Goal: Transaction & Acquisition: Purchase product/service

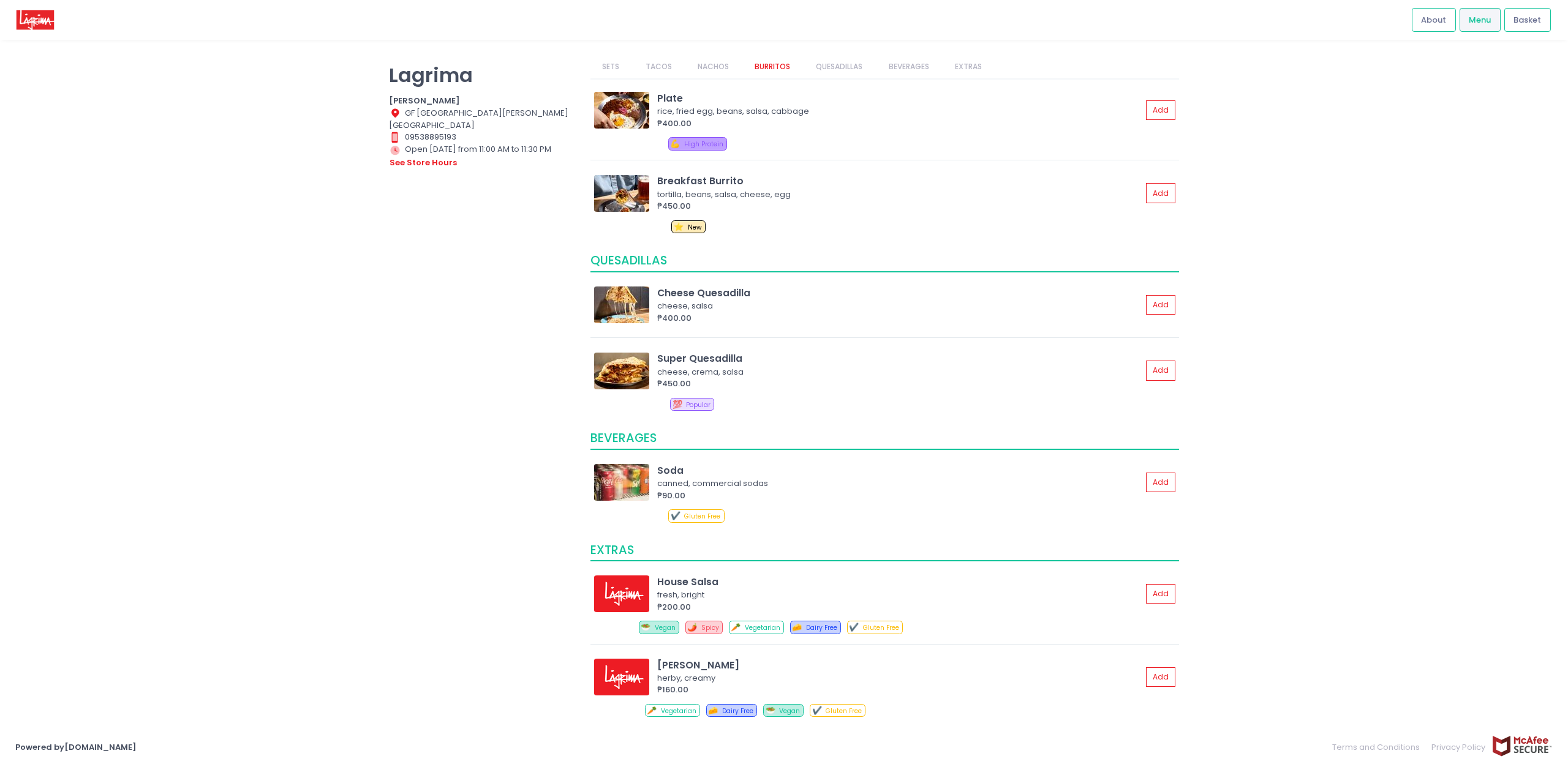
scroll to position [713, 0]
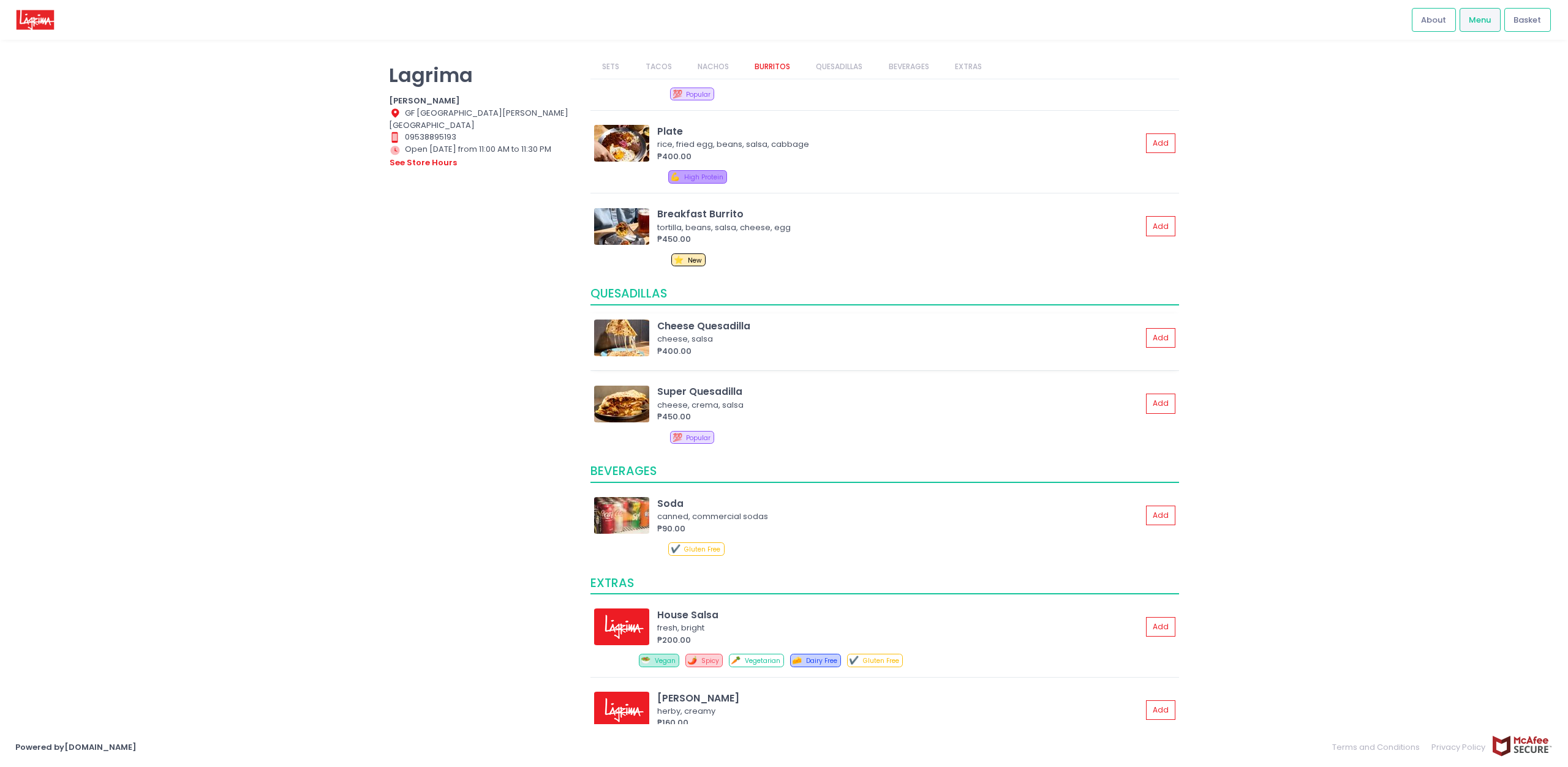
click at [634, 329] on img at bounding box center [621, 338] width 55 height 37
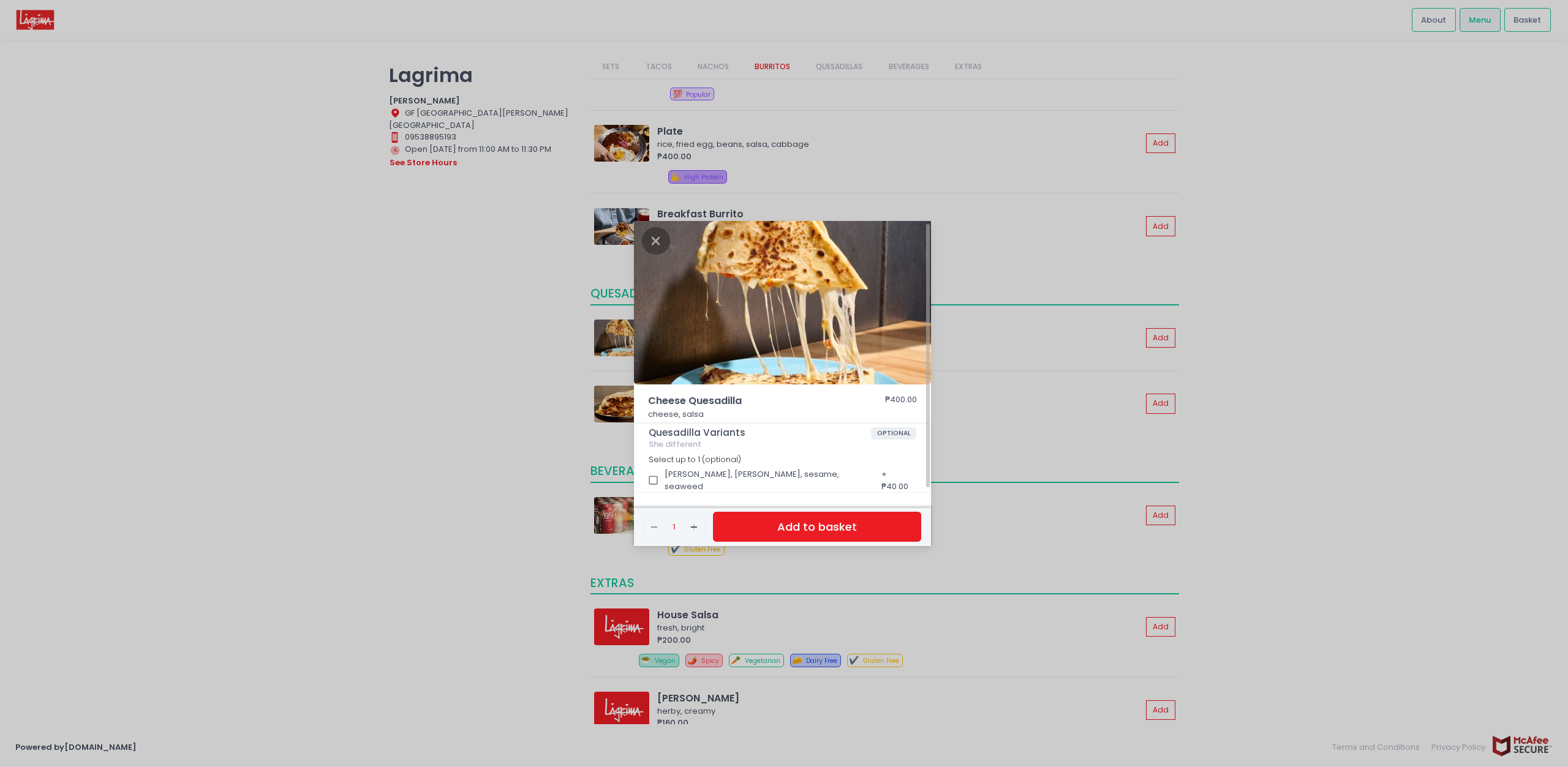
scroll to position [0, 0]
click at [436, 385] on div "Cheese Quesadilla ₱400.00 cheese, salsa Quesadilla Variants OPTIONAL She differ…" at bounding box center [784, 383] width 1568 height 767
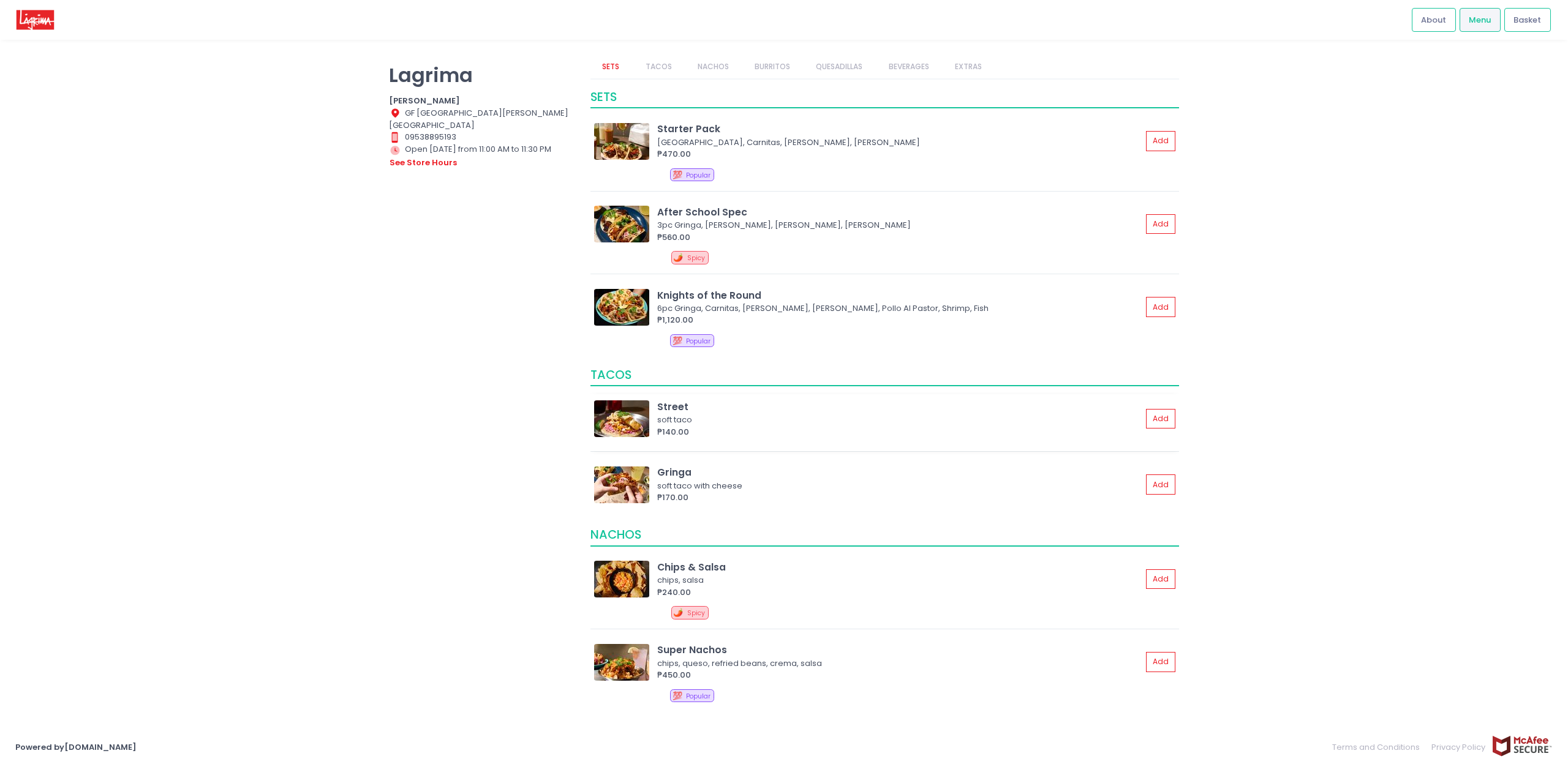
click at [635, 418] on img at bounding box center [621, 419] width 55 height 37
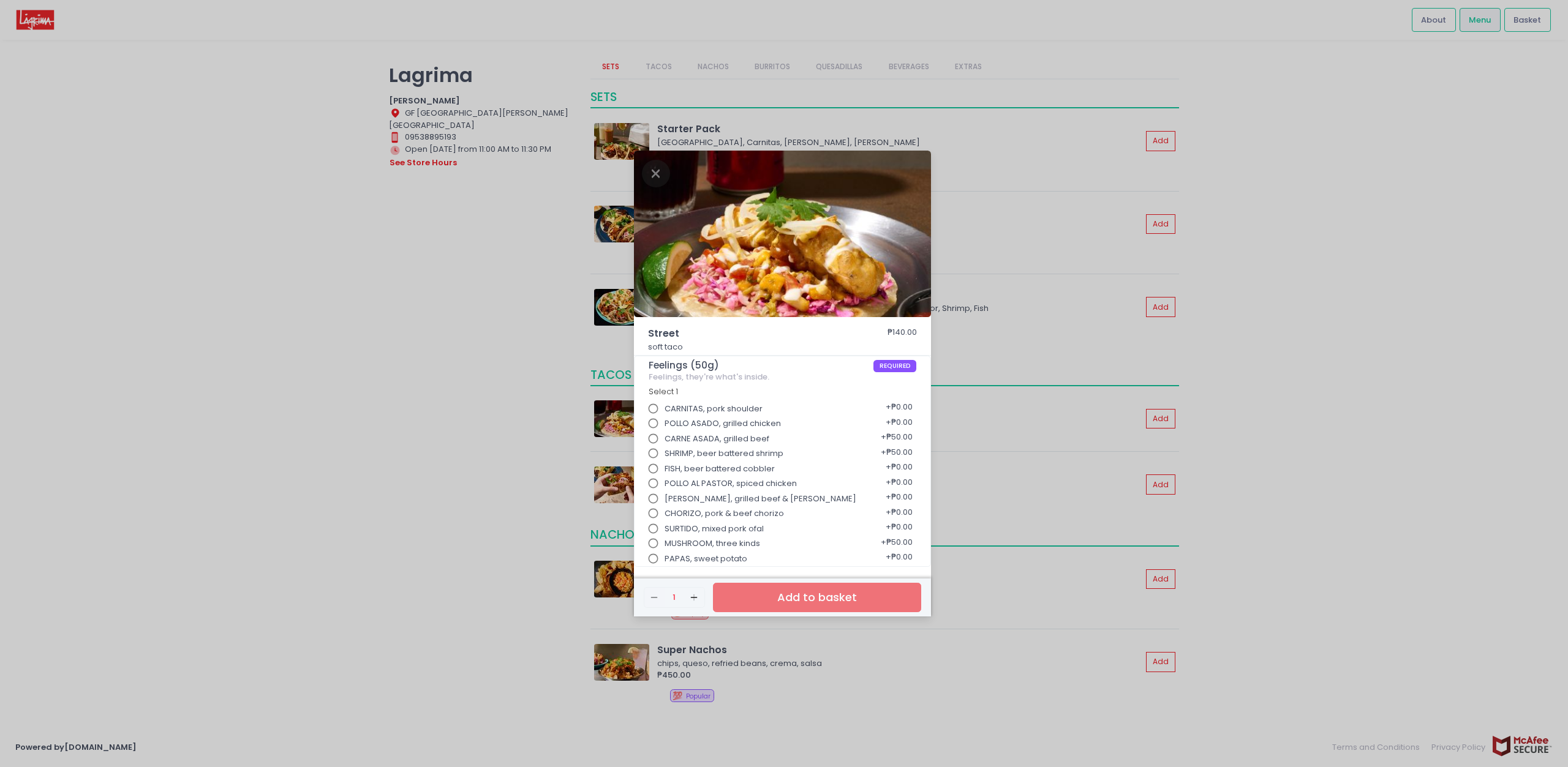
scroll to position [3, 0]
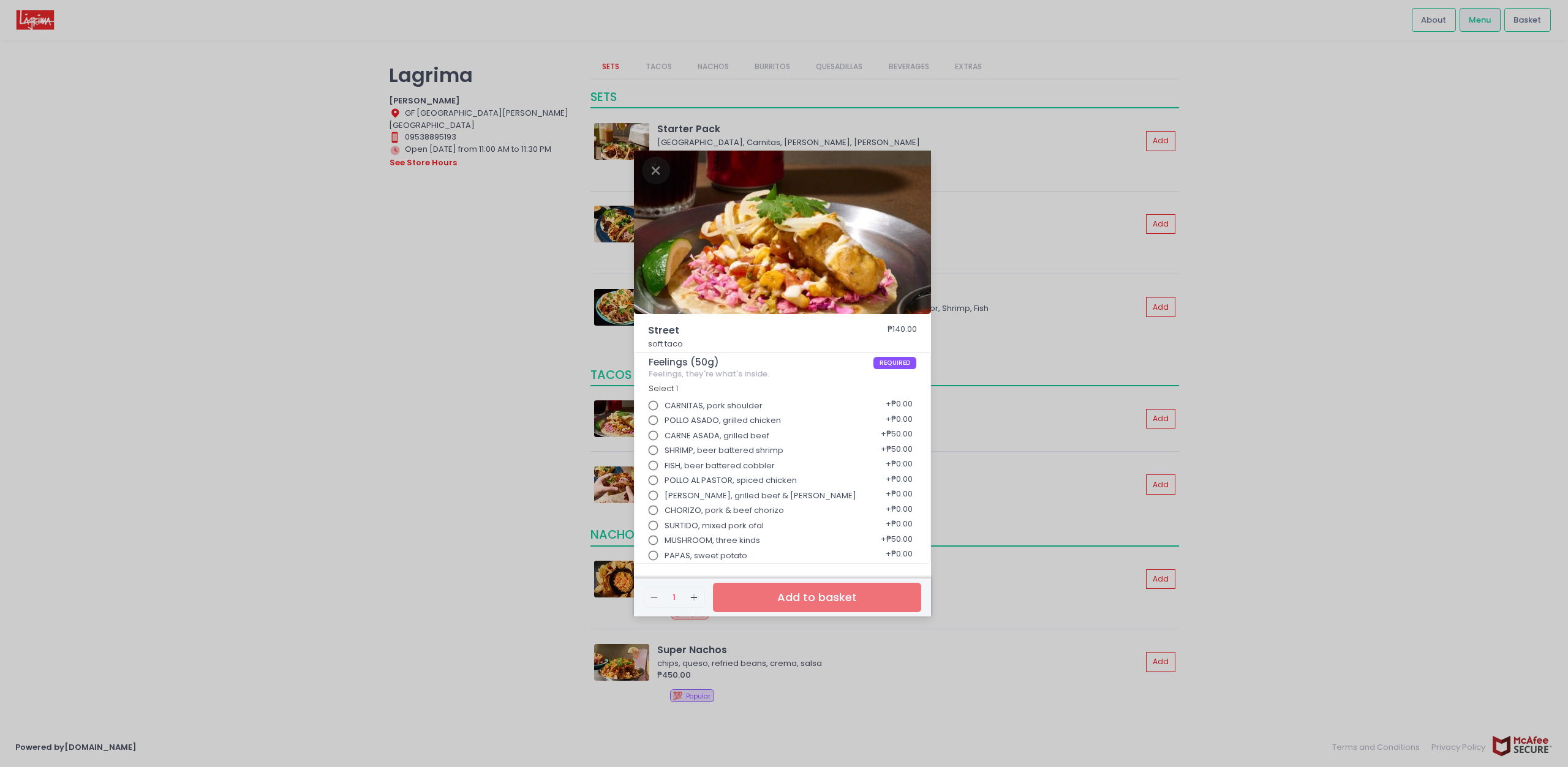
click at [381, 387] on div "Street ₱140.00 soft taco Feelings (50g) REQUIRED Feelings, they're what's insid…" at bounding box center [784, 383] width 1568 height 767
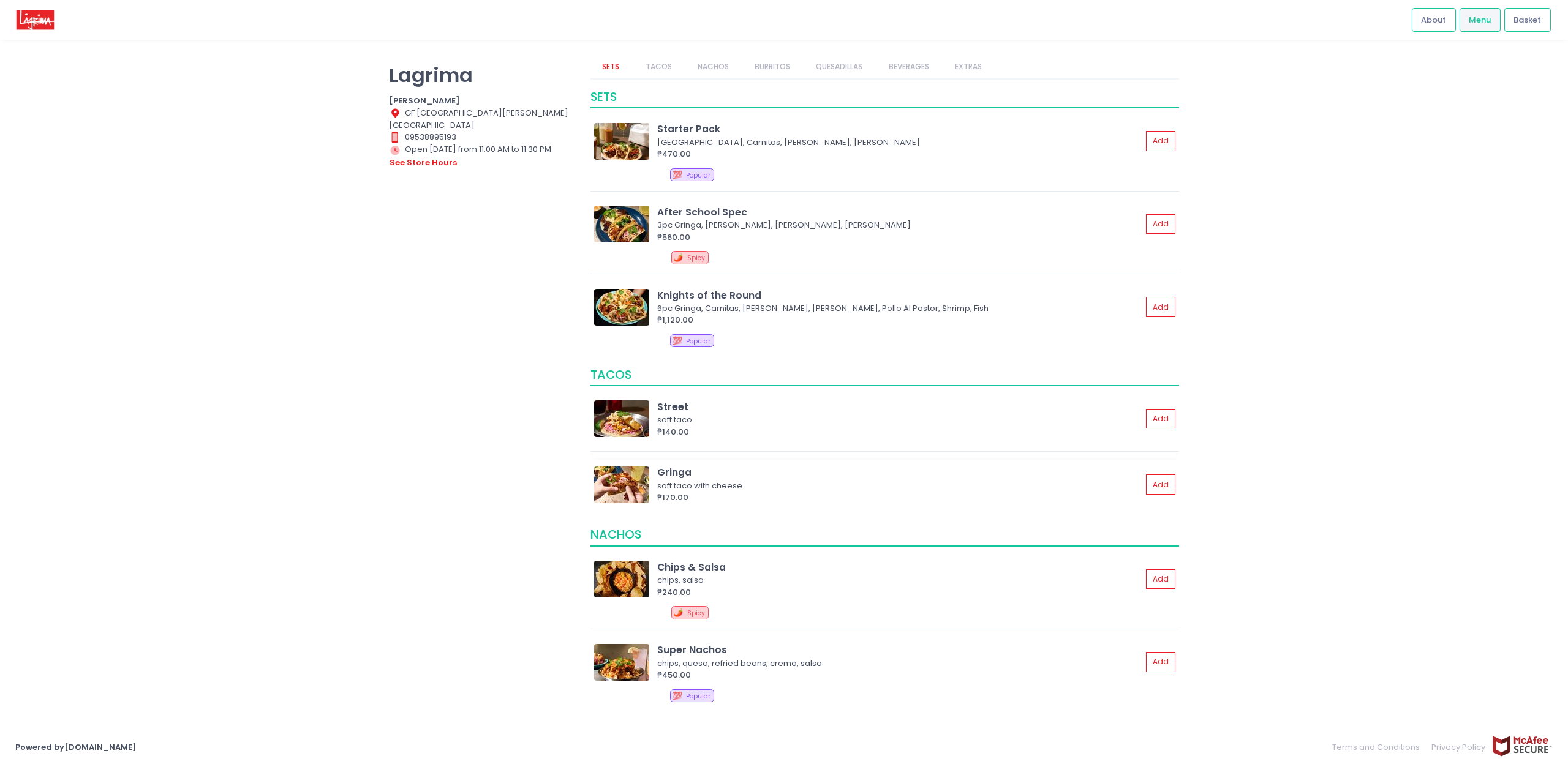
click at [609, 482] on img at bounding box center [621, 485] width 55 height 37
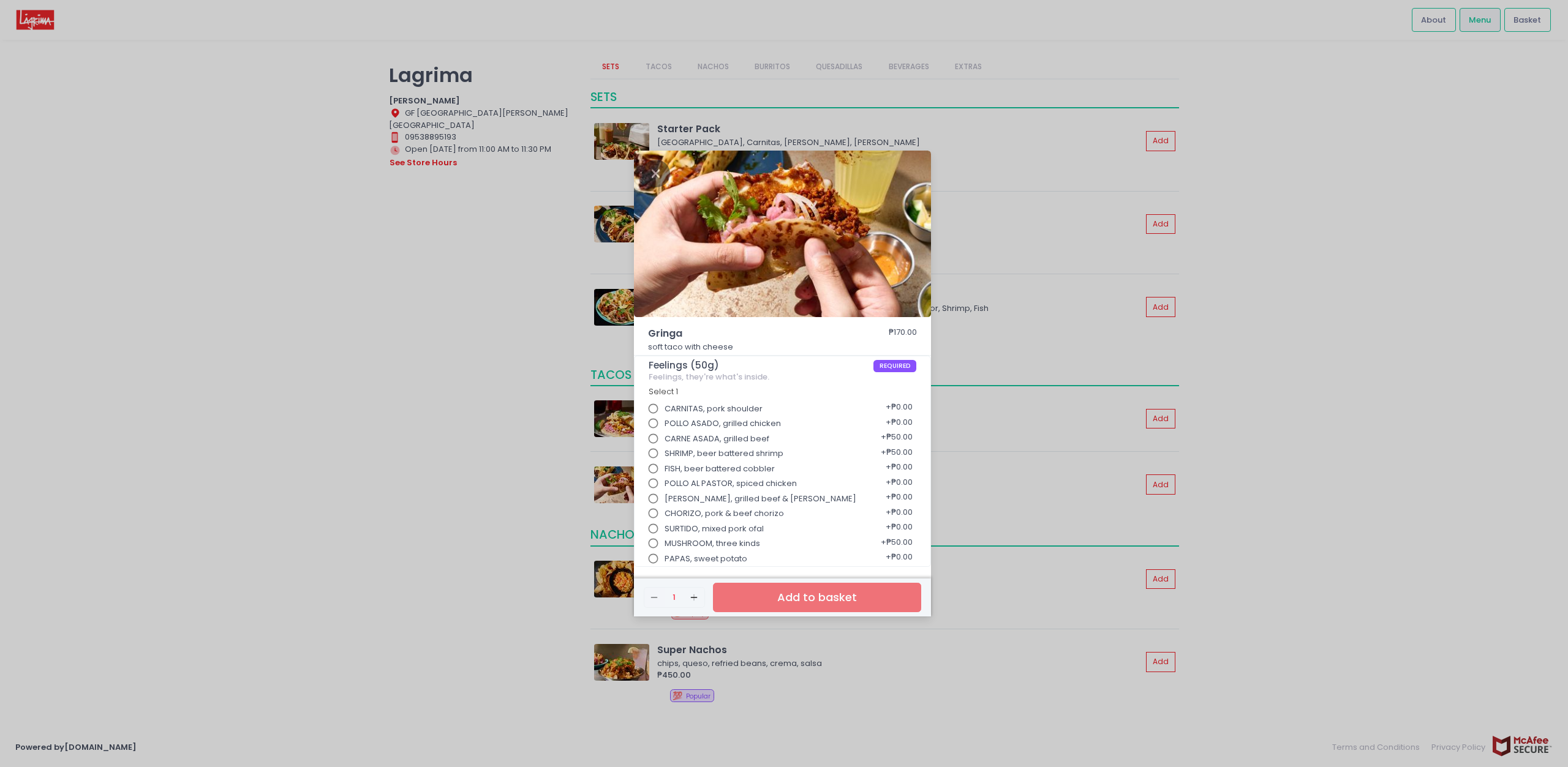
click at [464, 428] on div "Gringa ₱170.00 soft taco with cheese Feelings (50g) REQUIRED Feelings, they're …" at bounding box center [784, 383] width 1568 height 767
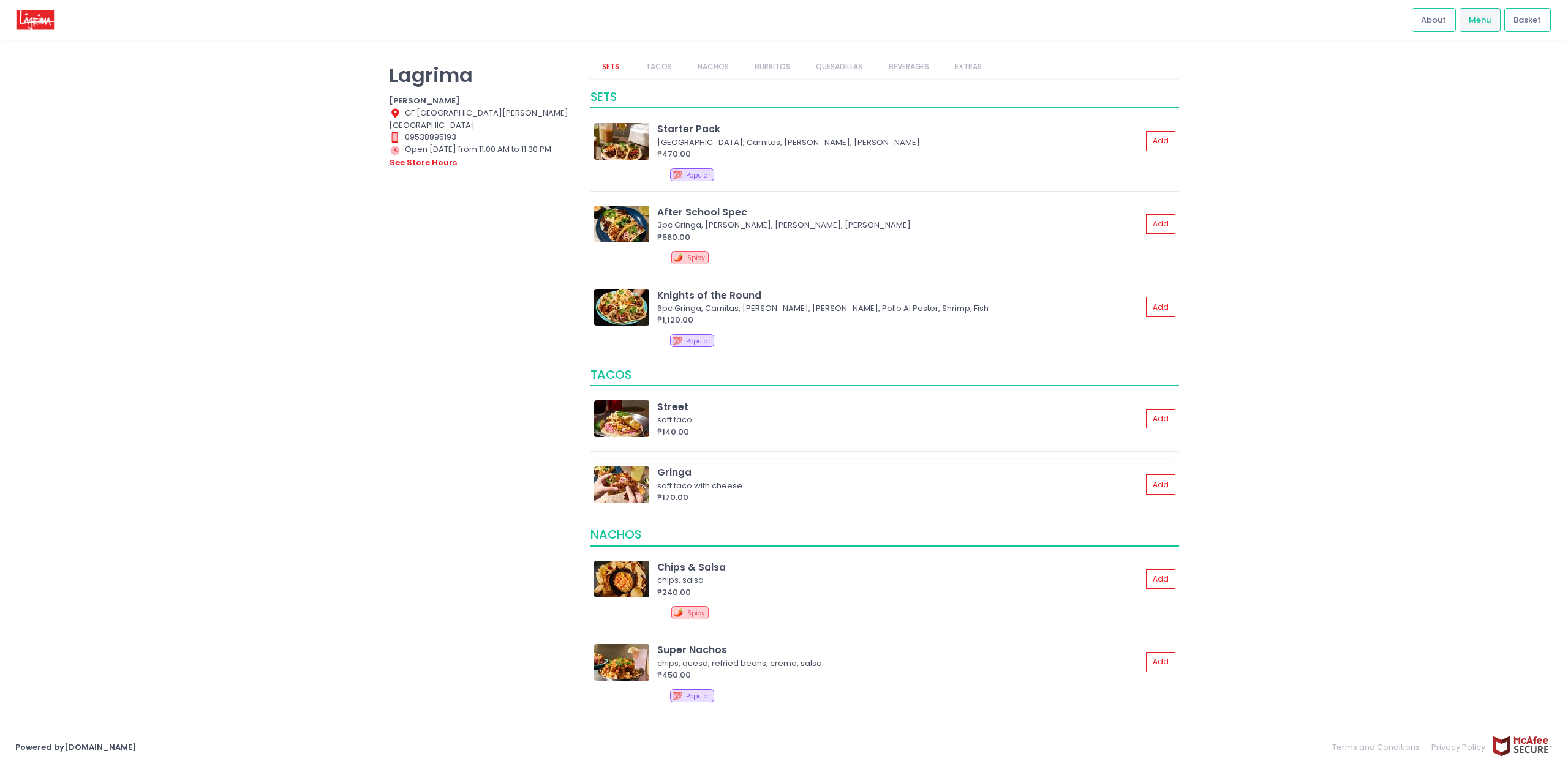
click at [629, 479] on img at bounding box center [621, 485] width 55 height 37
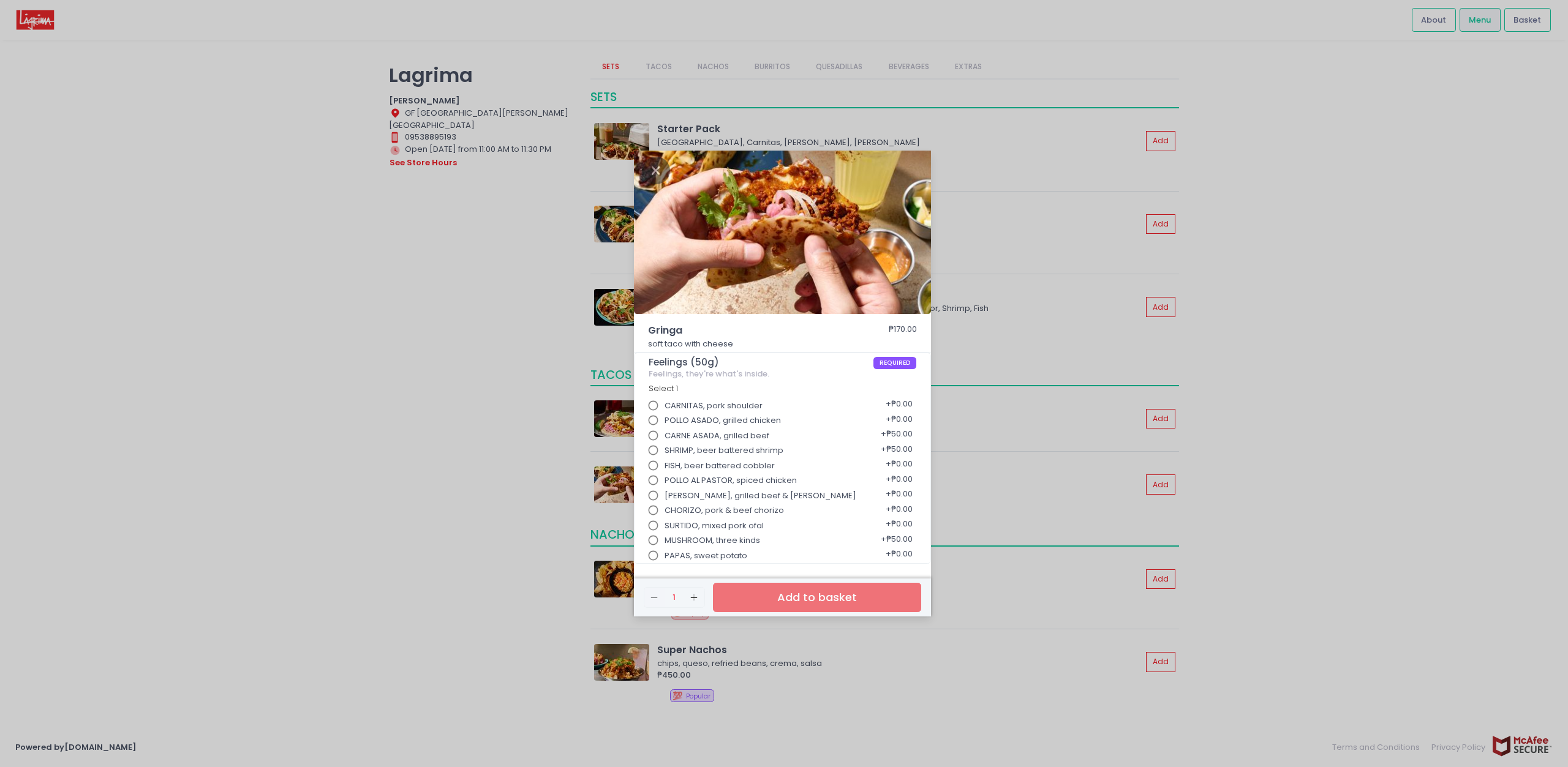
click at [398, 424] on div "Gringa ₱170.00 soft taco with cheese Feelings (50g) REQUIRED Feelings, they're …" at bounding box center [784, 383] width 1568 height 767
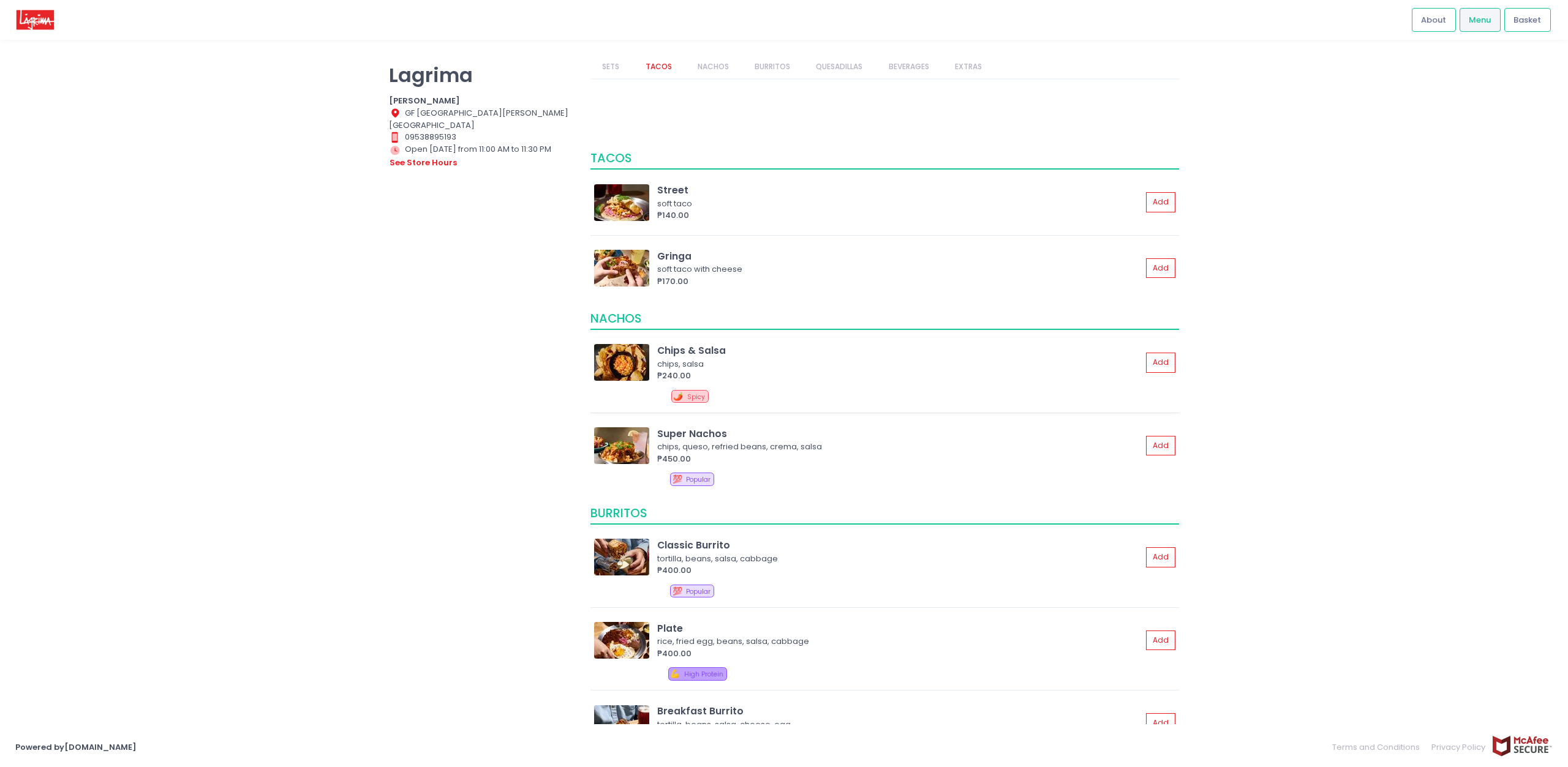
scroll to position [0, 0]
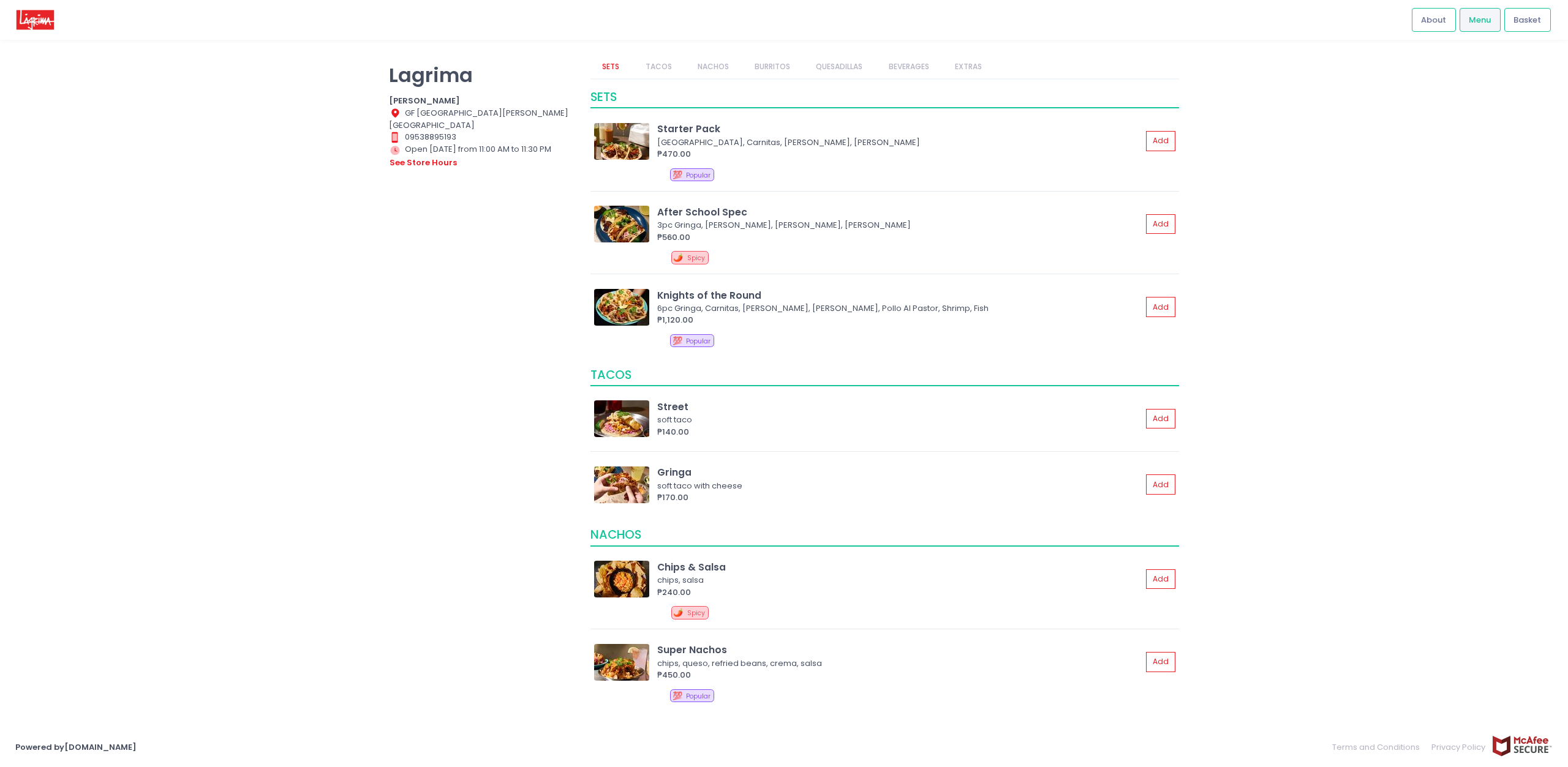
click at [967, 65] on link "EXTRAS" at bounding box center [967, 67] width 51 height 23
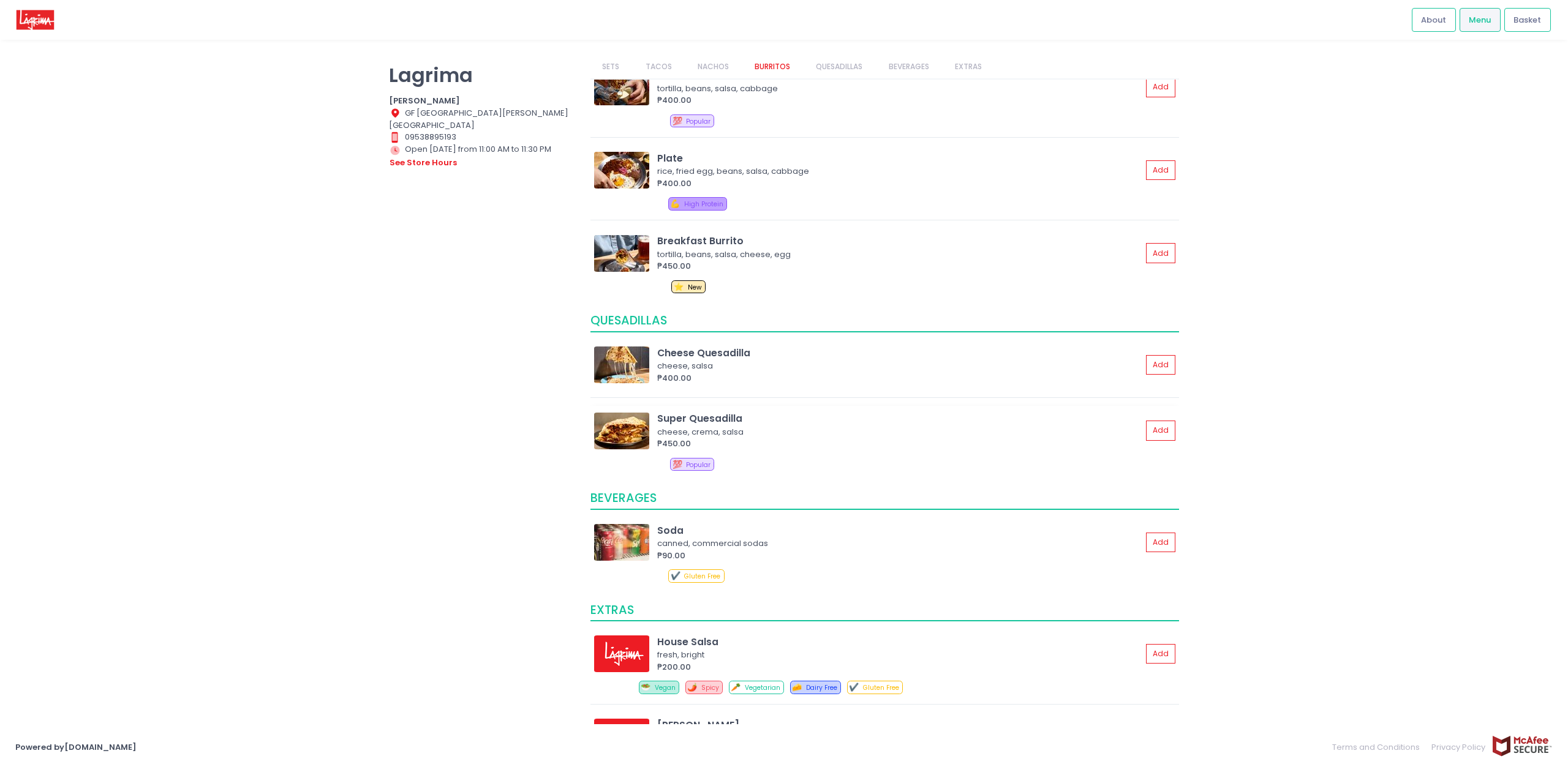
scroll to position [529, 0]
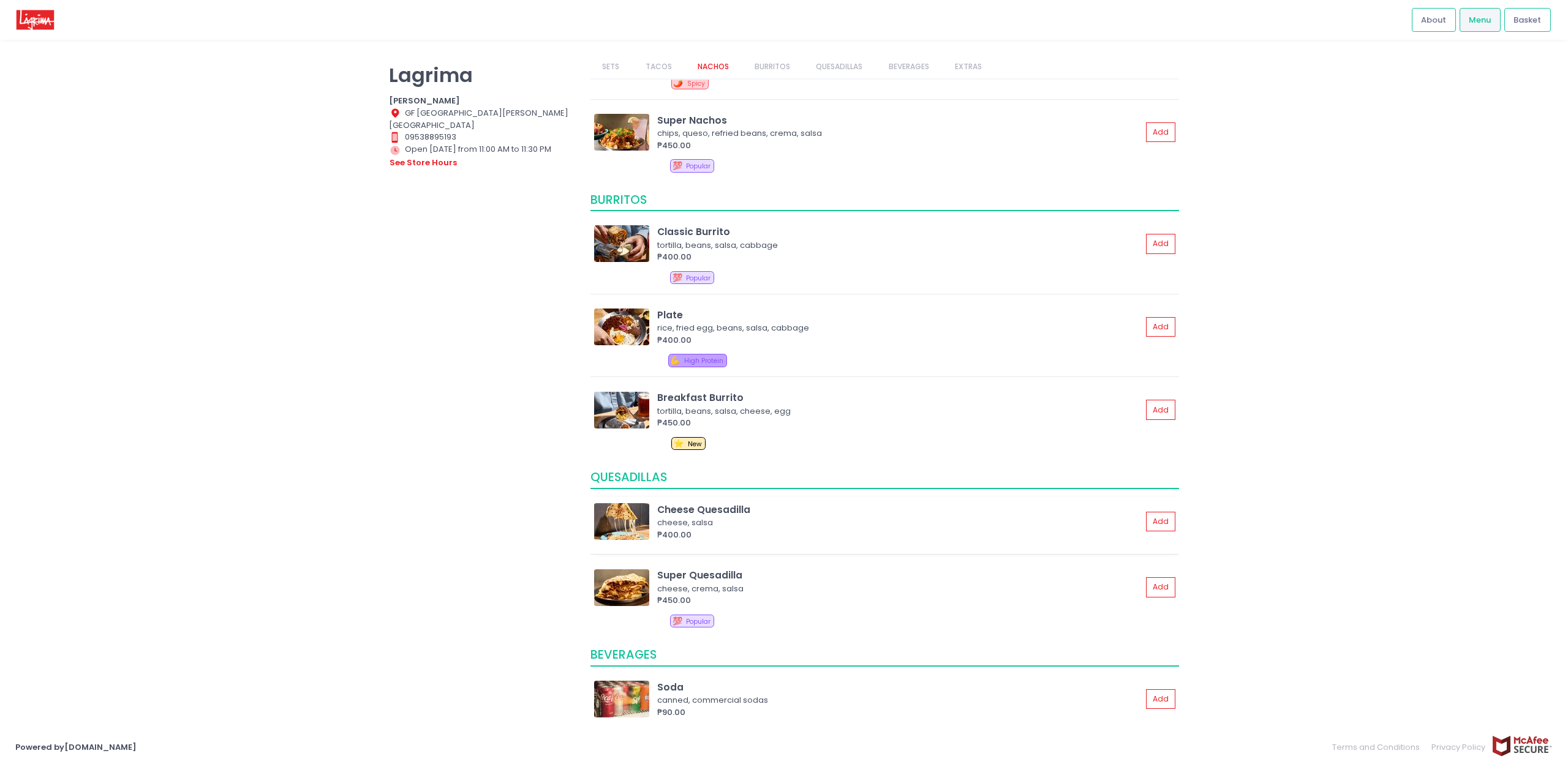
click at [611, 515] on img at bounding box center [621, 522] width 55 height 37
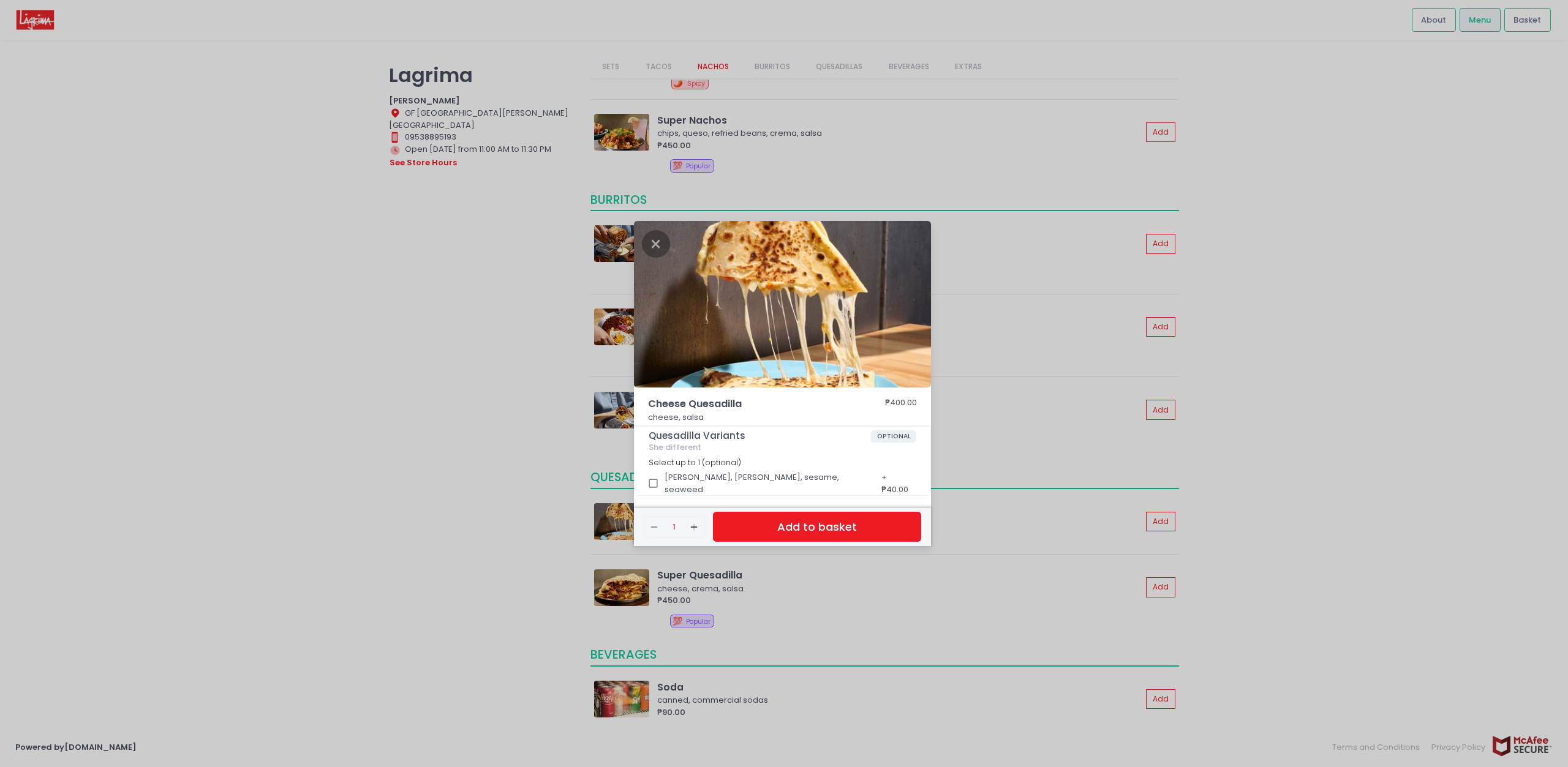
click at [486, 519] on div "Cheese Quesadilla ₱400.00 cheese, salsa Quesadilla Variants OPTIONAL She differ…" at bounding box center [784, 383] width 1568 height 767
